Goal: Transaction & Acquisition: Purchase product/service

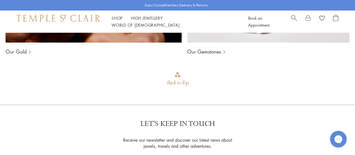
scroll to position [504, 0]
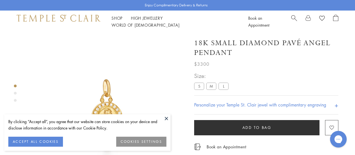
click at [149, 139] on button "COOKIES SETTINGS" at bounding box center [141, 142] width 50 height 10
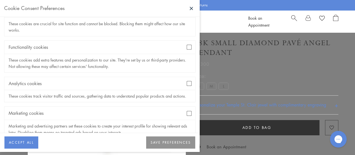
scroll to position [60, 0]
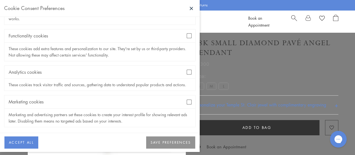
click at [157, 139] on button "SAVE PREFERENCES" at bounding box center [170, 142] width 49 height 12
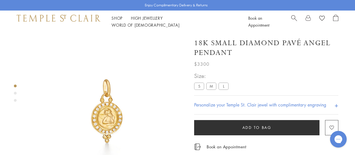
click at [107, 106] on img at bounding box center [107, 112] width 158 height 158
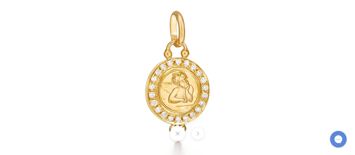
click at [197, 131] on button at bounding box center [197, 133] width 12 height 12
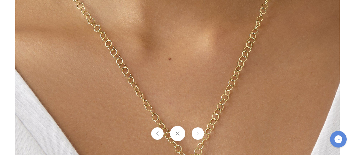
scroll to position [809, 0]
click at [175, 133] on button at bounding box center [177, 133] width 15 height 15
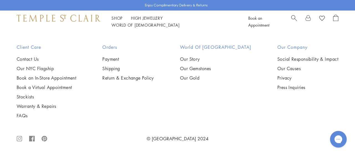
click at [171, 22] on div "Subscribe" at bounding box center [178, 15] width 38 height 14
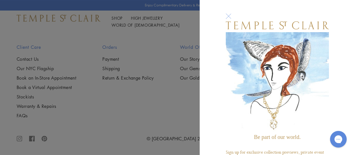
scroll to position [896, 0]
click at [243, 149] on p "Sign up for exclusive collection previews, private event invitations, a birthda…" at bounding box center [277, 152] width 103 height 21
click at [169, 76] on div "Be part of our world. Sign up for exclusive collection previews, private event …" at bounding box center [177, 77] width 355 height 155
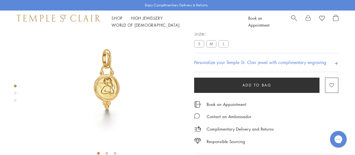
click at [213, 47] on label "M" at bounding box center [211, 43] width 10 height 7
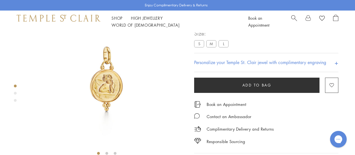
click at [223, 47] on label "L" at bounding box center [223, 43] width 10 height 7
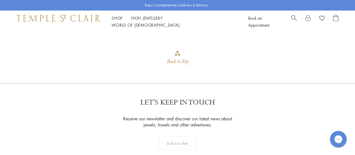
scroll to position [492, 0]
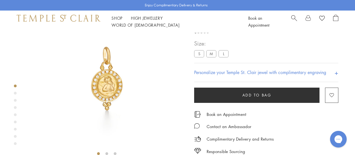
scroll to position [33, 0]
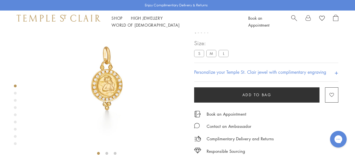
click at [200, 54] on label "S" at bounding box center [199, 53] width 10 height 7
click at [211, 51] on label "M" at bounding box center [211, 53] width 10 height 7
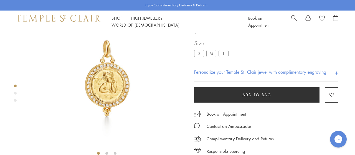
click at [224, 53] on label "L" at bounding box center [223, 53] width 10 height 7
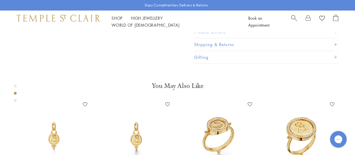
scroll to position [181, 0]
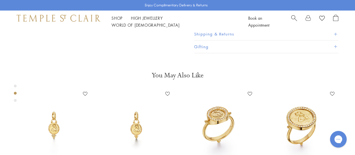
click at [15, 101] on div "Product gallery navigation" at bounding box center [15, 100] width 3 height 3
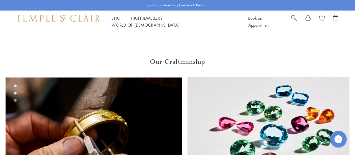
scroll to position [326, 0]
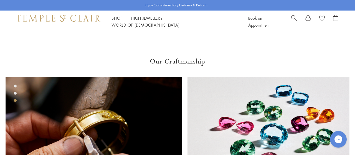
click at [14, 86] on div "Product gallery navigation" at bounding box center [15, 86] width 3 height 3
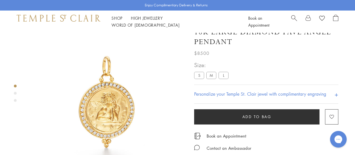
scroll to position [11, 0]
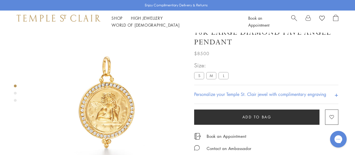
click at [213, 79] on label "M" at bounding box center [211, 75] width 10 height 7
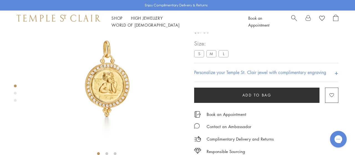
scroll to position [33, 0]
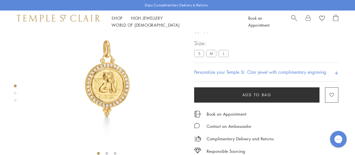
click at [15, 94] on div "Product gallery navigation" at bounding box center [15, 93] width 3 height 3
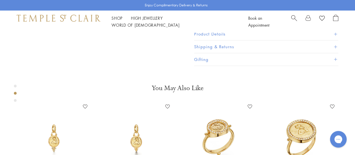
scroll to position [169, 0]
click at [224, 40] on button "Product Details" at bounding box center [266, 33] width 144 height 12
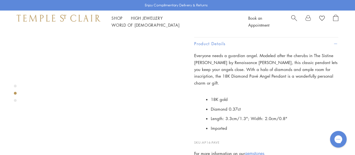
scroll to position [161, 0]
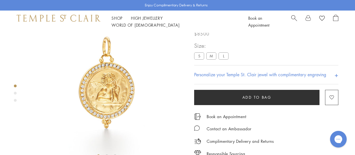
scroll to position [28, 0]
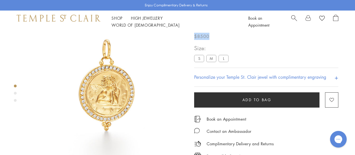
drag, startPoint x: 195, startPoint y: 45, endPoint x: 238, endPoint y: 62, distance: 46.0
click at [238, 40] on div "18K Large Diamond Pavé Angel Pendant $8500 Everyone needs a guardian angel. Mod…" at bounding box center [266, 22] width 144 height 35
click at [239, 40] on div "$8500" at bounding box center [266, 35] width 144 height 10
drag, startPoint x: 195, startPoint y: 45, endPoint x: 232, endPoint y: 55, distance: 38.4
click at [232, 30] on h1 "18K Large Diamond Pavé Angel Pendant" at bounding box center [266, 20] width 144 height 19
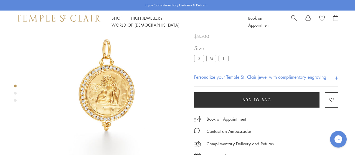
drag, startPoint x: 195, startPoint y: 43, endPoint x: 233, endPoint y: 52, distance: 38.5
click at [233, 30] on h1 "18K Large Diamond Pavé Angel Pendant" at bounding box center [266, 20] width 144 height 19
drag, startPoint x: 220, startPoint y: 44, endPoint x: 224, endPoint y: 49, distance: 6.7
click at [224, 30] on h1 "18K Large Diamond Pavé Angel Pendant" at bounding box center [266, 20] width 144 height 19
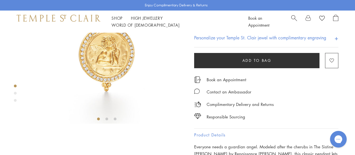
scroll to position [75, 0]
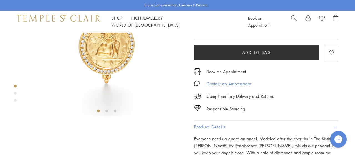
click at [246, 87] on div "Contact an Ambassador" at bounding box center [229, 83] width 45 height 7
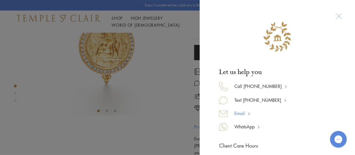
click at [246, 114] on link "Email" at bounding box center [240, 114] width 26 height 8
